Goal: Transaction & Acquisition: Subscribe to service/newsletter

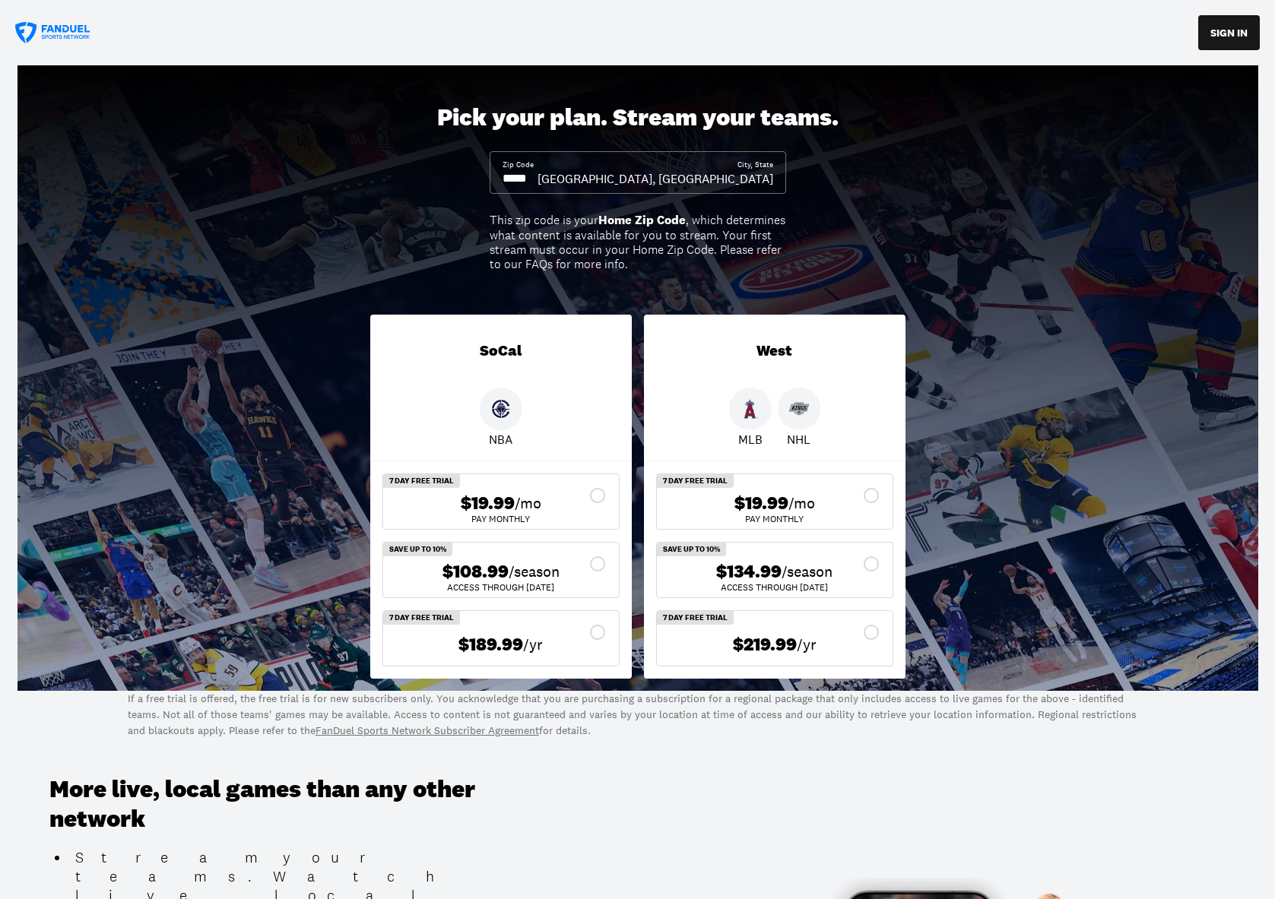
click at [537, 171] on input at bounding box center [519, 178] width 35 height 17
drag, startPoint x: 559, startPoint y: 176, endPoint x: 524, endPoint y: 176, distance: 34.2
click at [524, 176] on input at bounding box center [519, 178] width 35 height 17
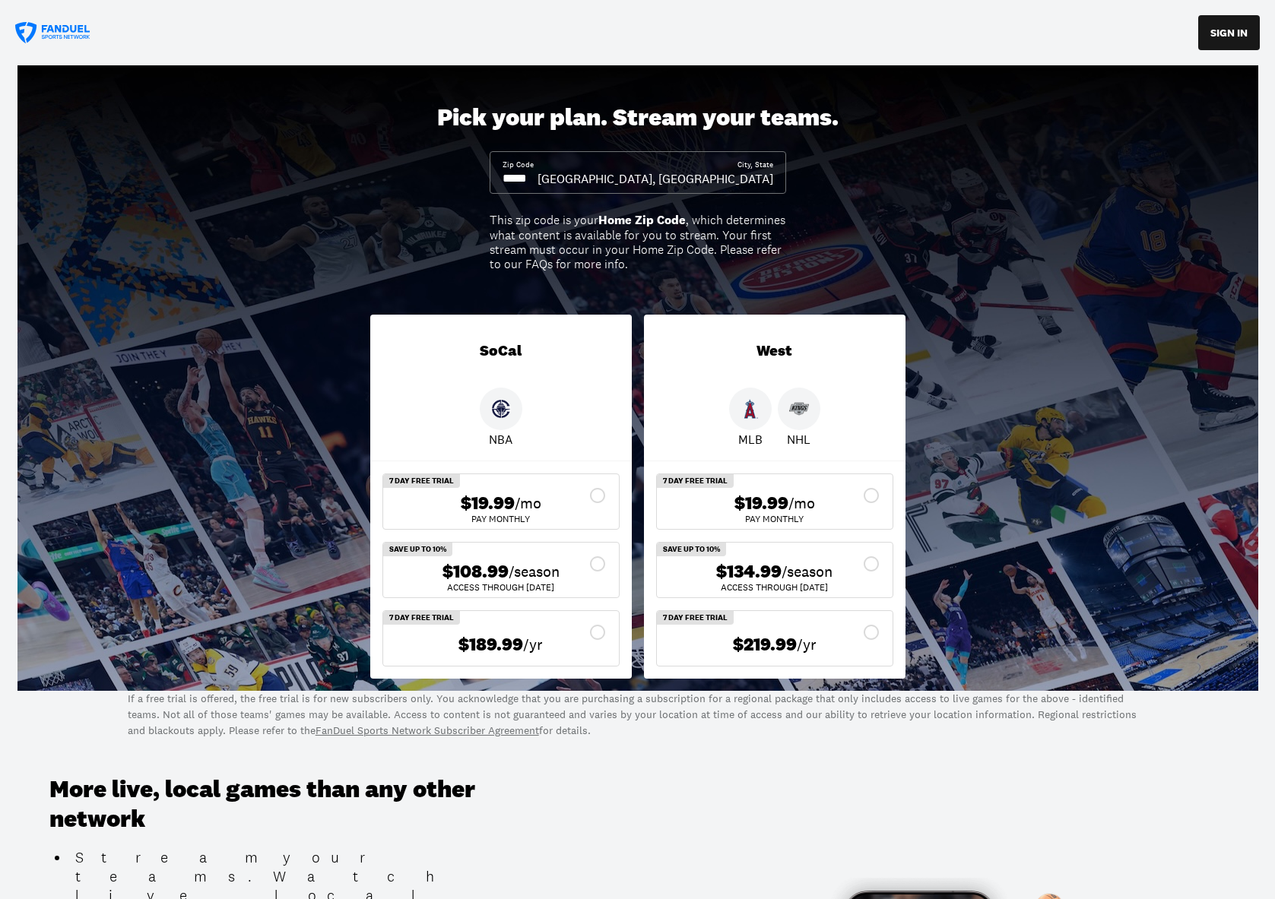
click at [524, 176] on input at bounding box center [519, 178] width 35 height 17
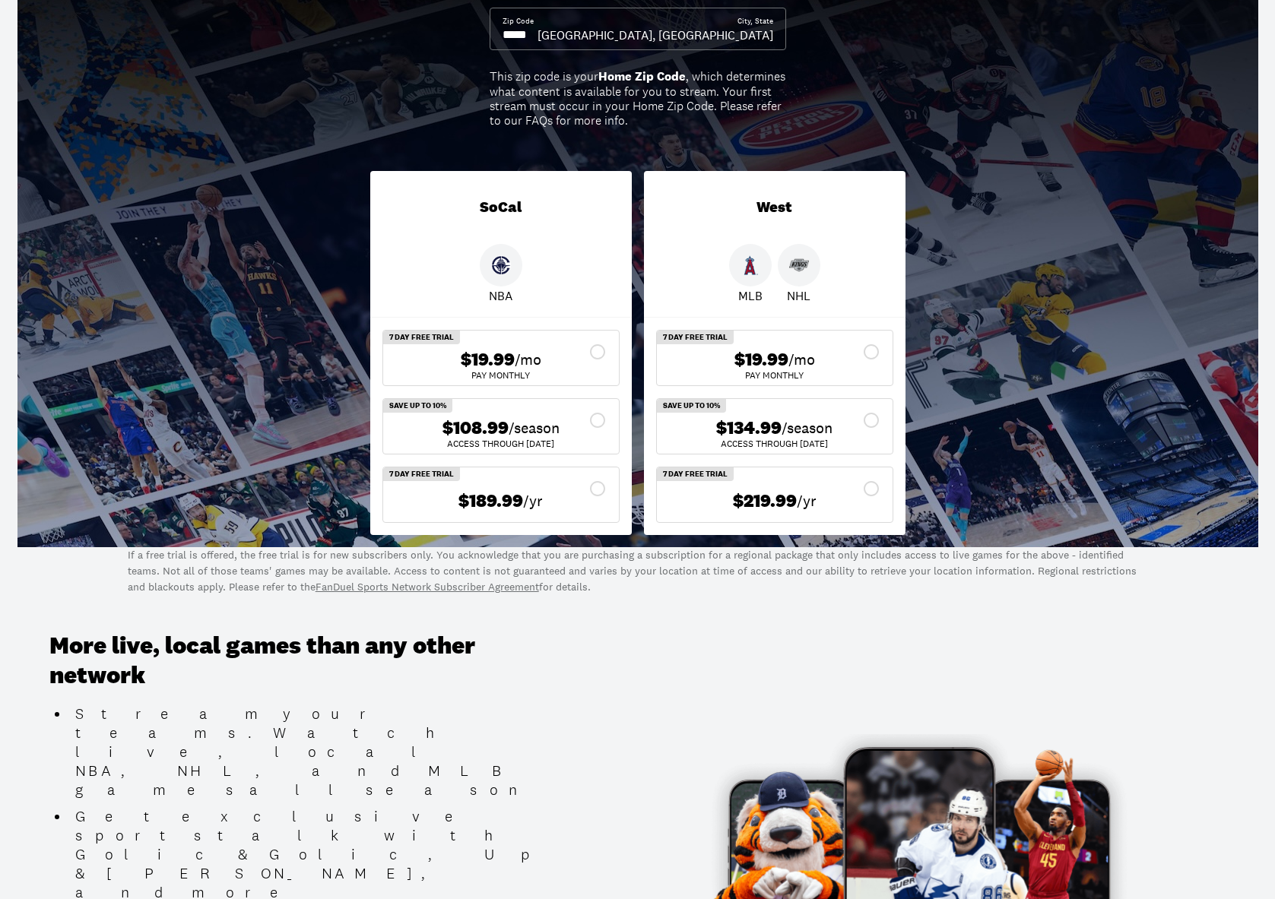
scroll to position [141, 0]
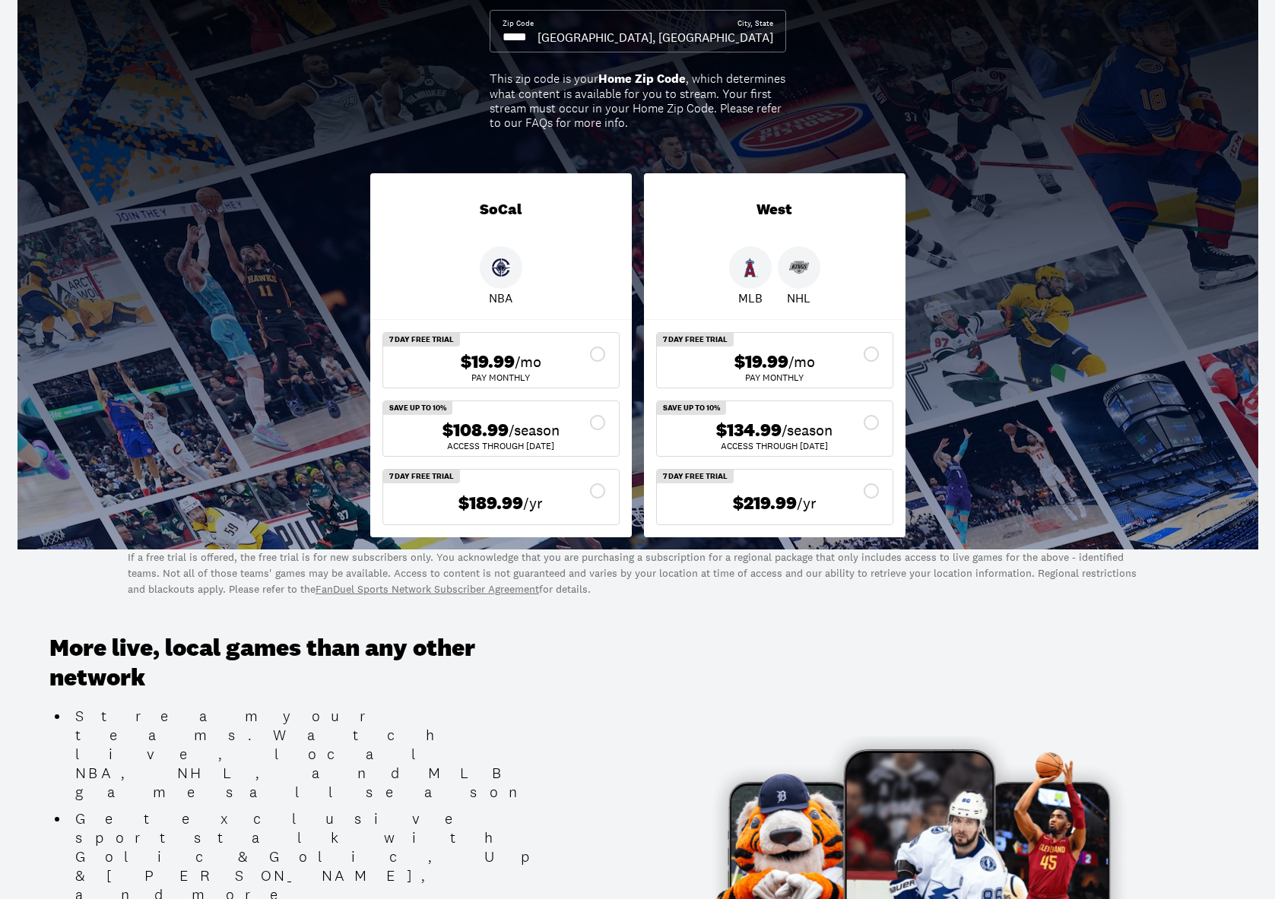
click at [869, 420] on div "$134.99 /season" at bounding box center [774, 431] width 211 height 22
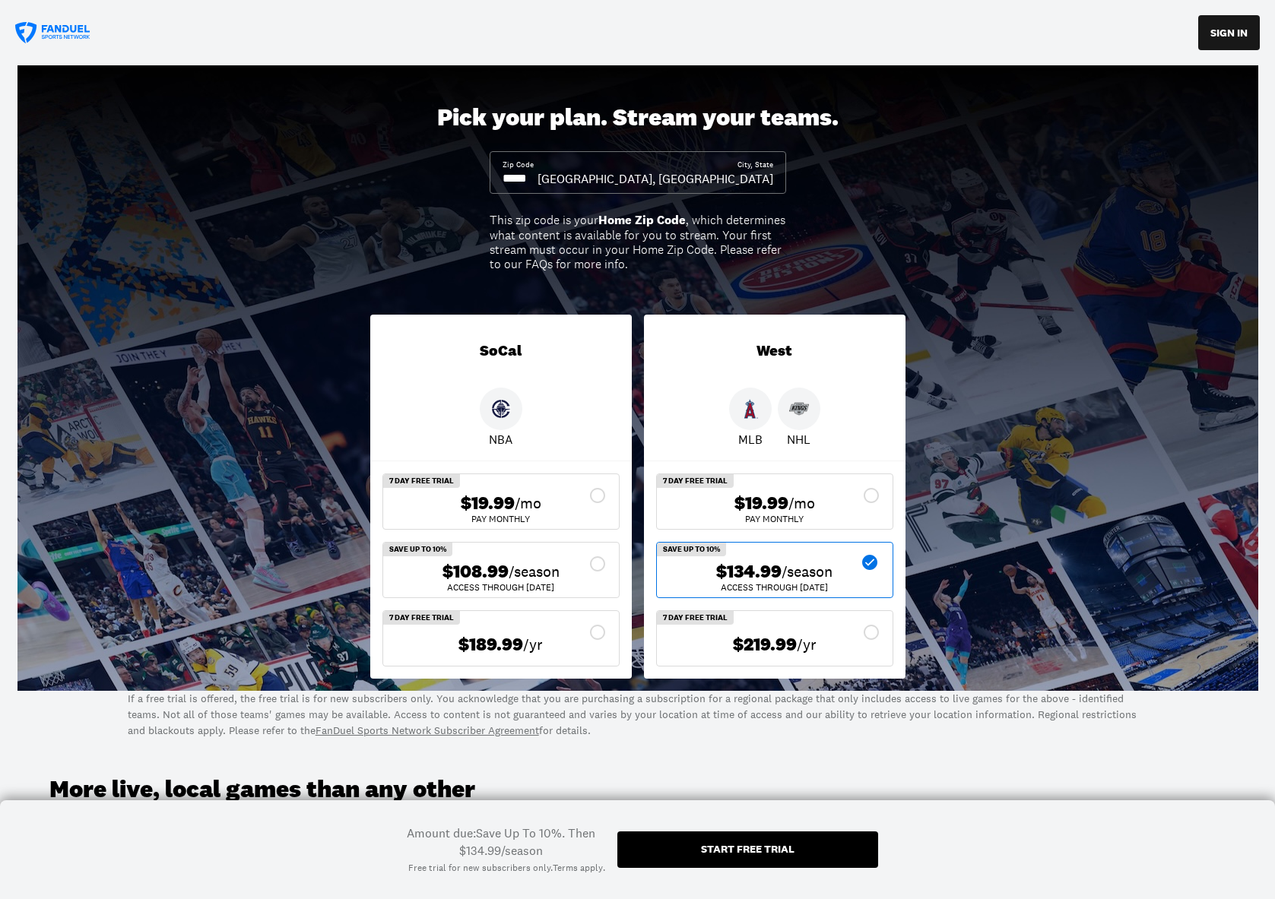
scroll to position [0, 0]
click at [870, 493] on div "$19.99 /mo" at bounding box center [774, 504] width 211 height 22
